Goal: Communication & Community: Answer question/provide support

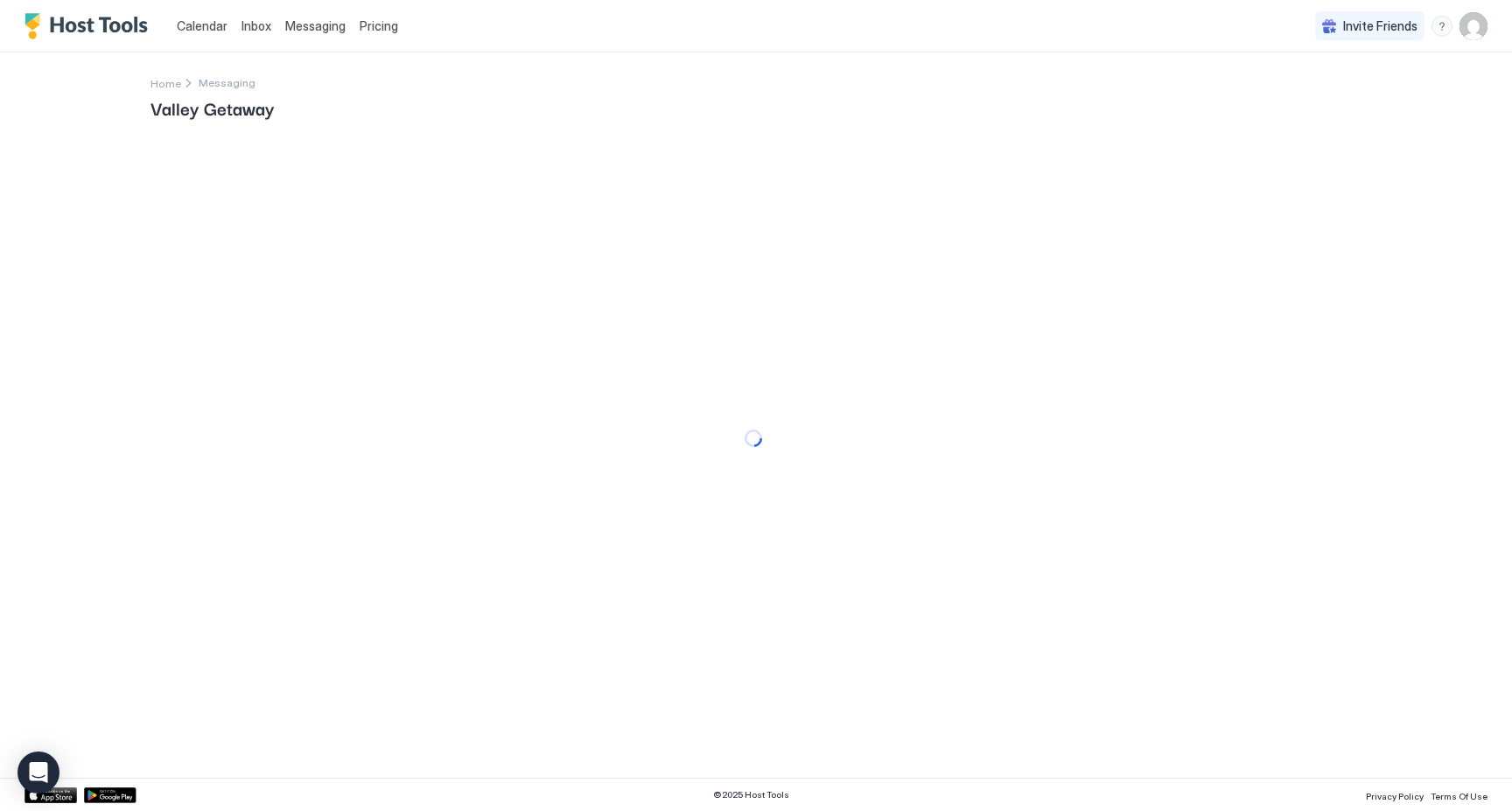
click at [260, 29] on span "Inbox" at bounding box center [256, 26] width 29 height 15
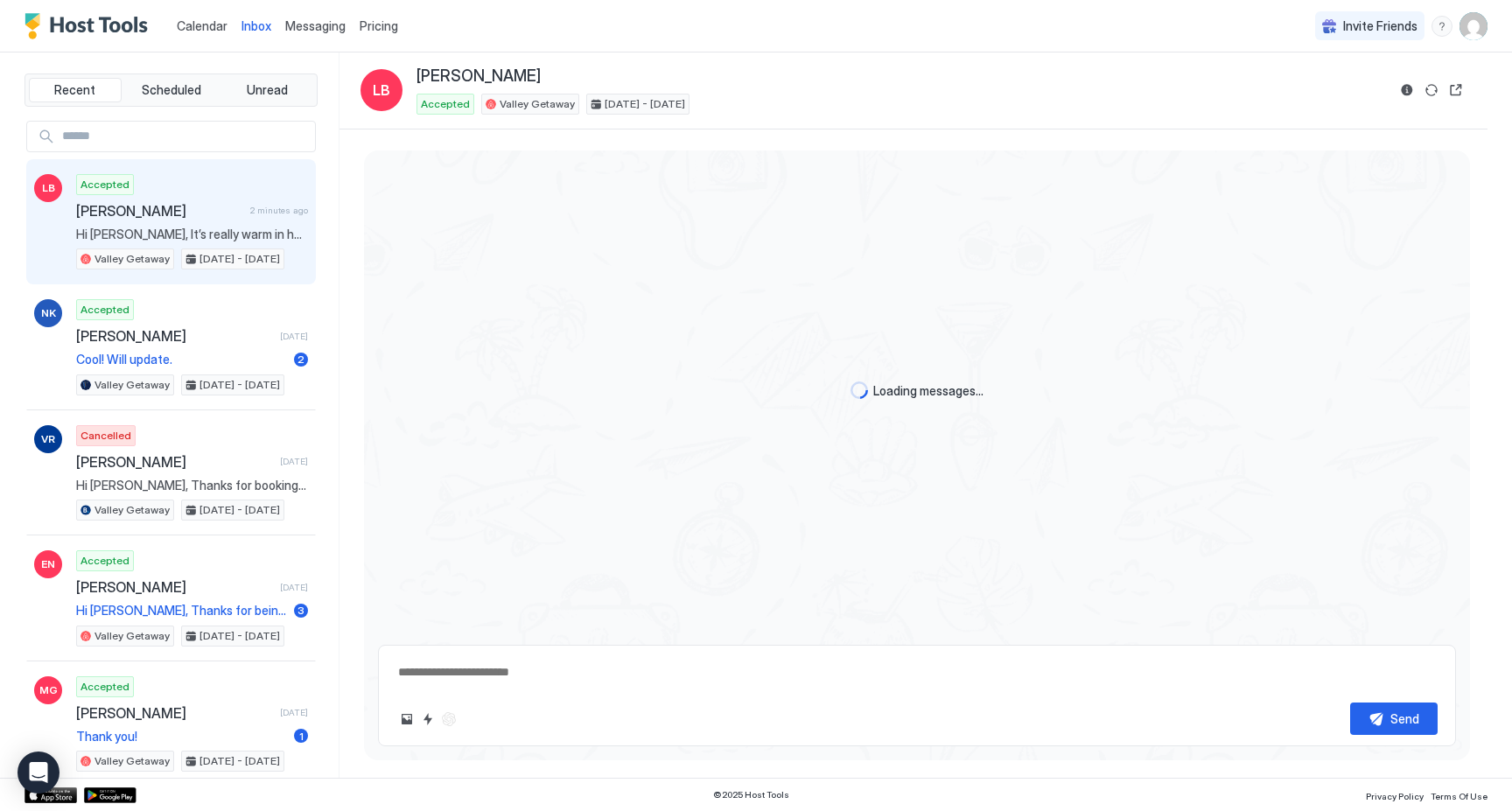
click at [266, 222] on div "Accepted Lynn Brady 2 minutes ago Hi Joelle, It’s really warm in here. I tried …" at bounding box center [191, 222] width 231 height 96
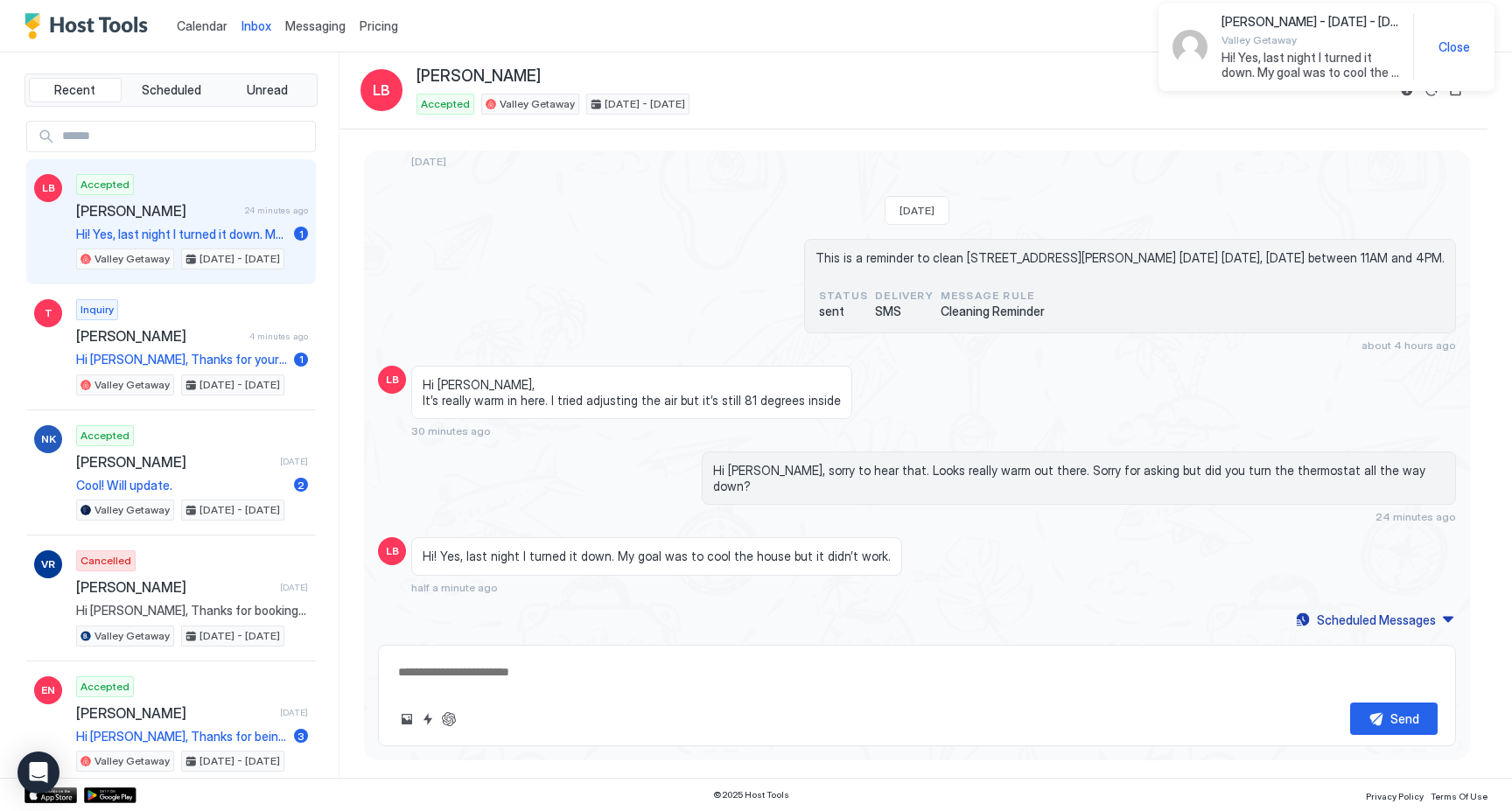
scroll to position [3084, 0]
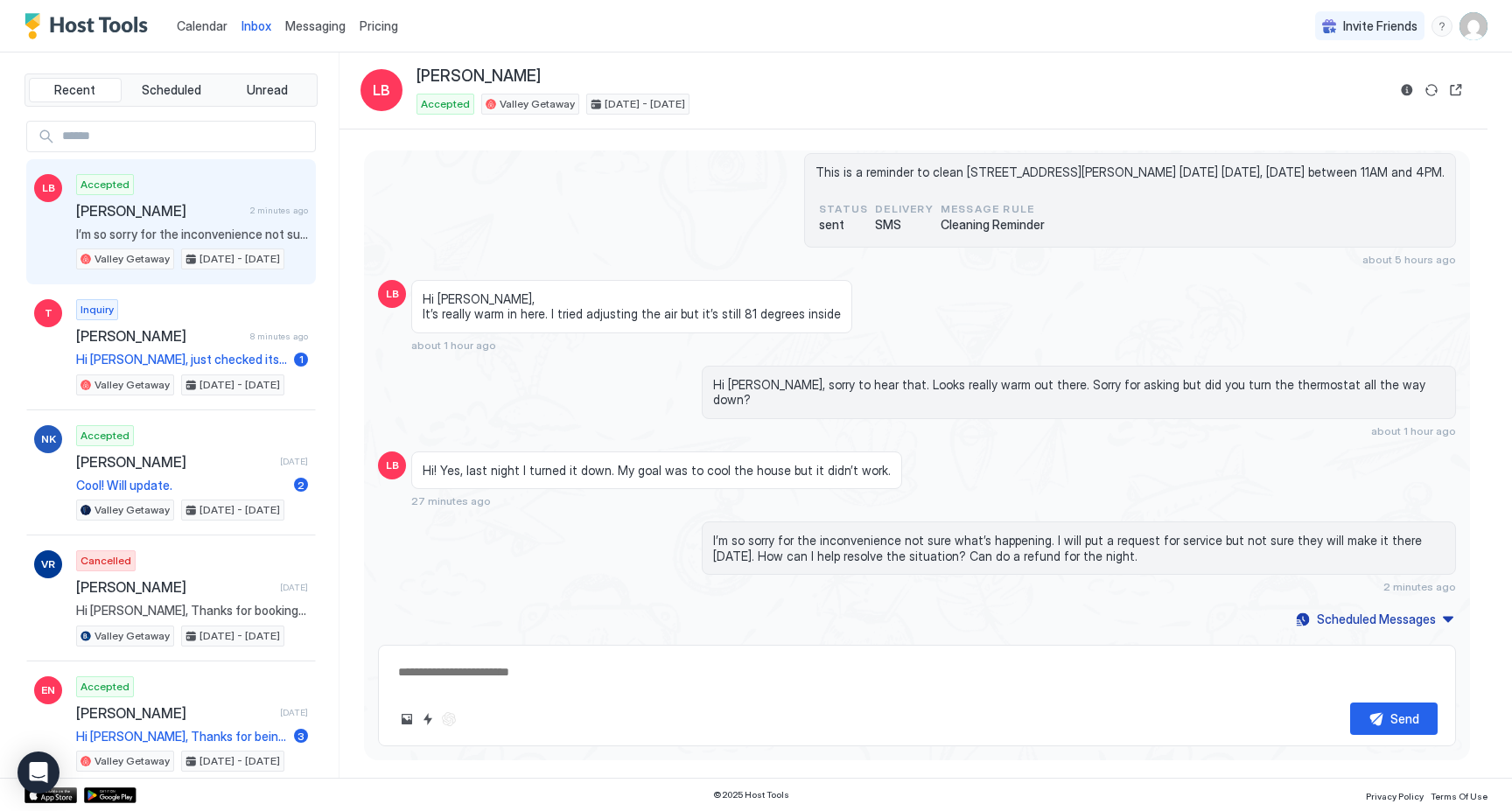
type textarea "*"
